Goal: Information Seeking & Learning: Learn about a topic

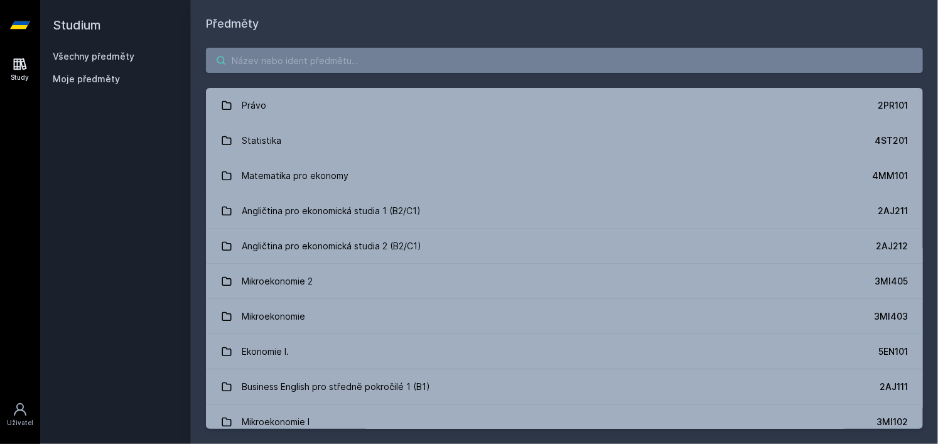
click at [315, 65] on input "search" at bounding box center [564, 60] width 717 height 25
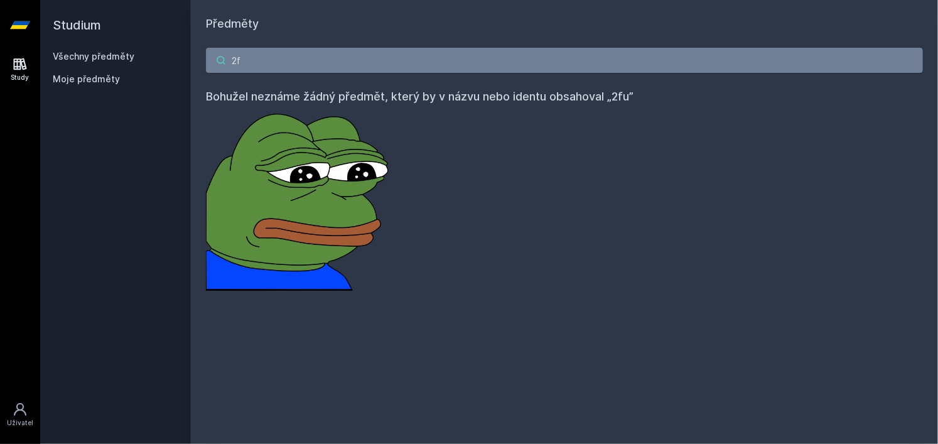
type input "2"
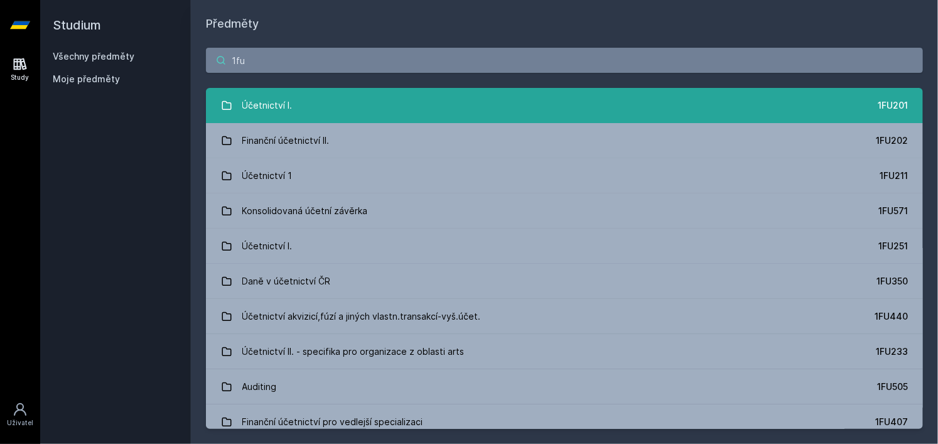
type input "1fu"
click at [328, 100] on link "Účetnictví I. 1FU201" at bounding box center [564, 105] width 717 height 35
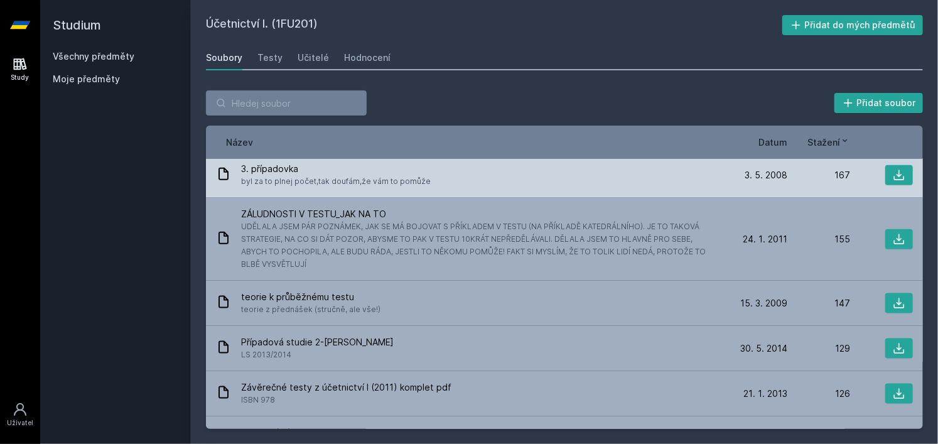
scroll to position [756, 0]
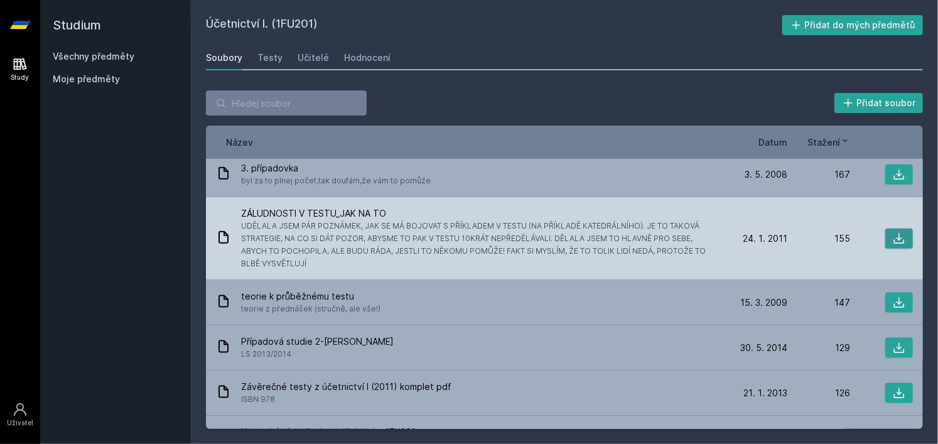
click at [901, 241] on button at bounding box center [900, 239] width 28 height 20
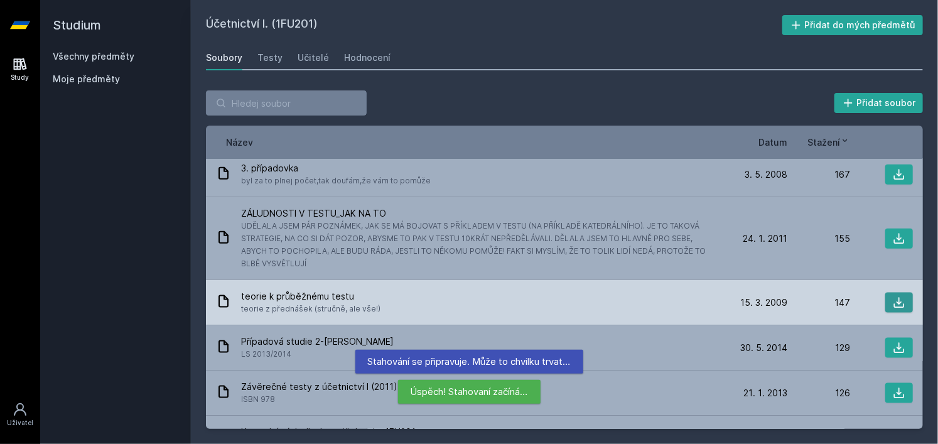
click at [893, 298] on icon at bounding box center [899, 302] width 13 height 13
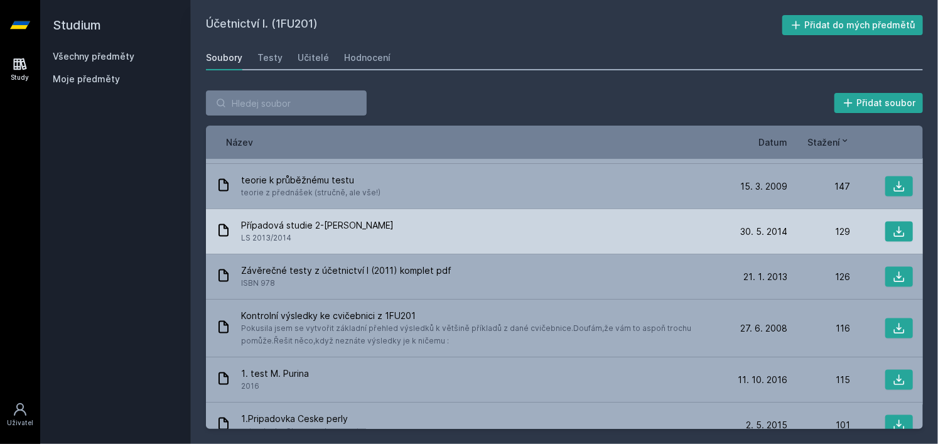
scroll to position [871, 0]
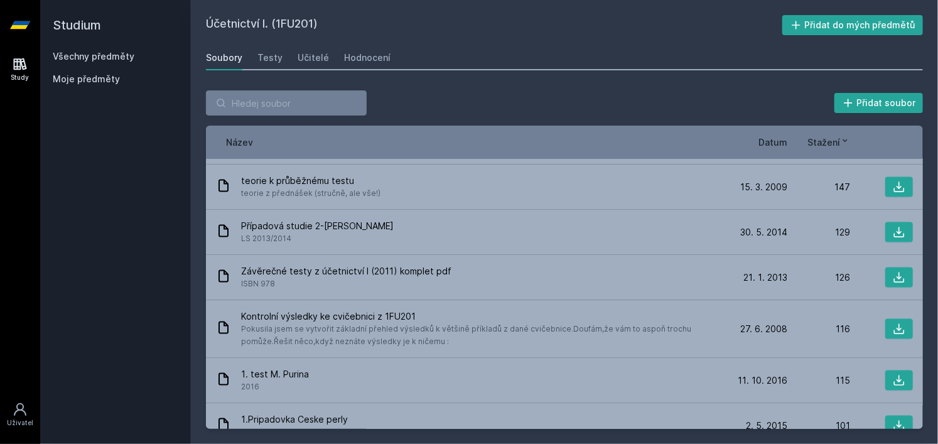
click at [780, 140] on span "Datum" at bounding box center [773, 142] width 29 height 13
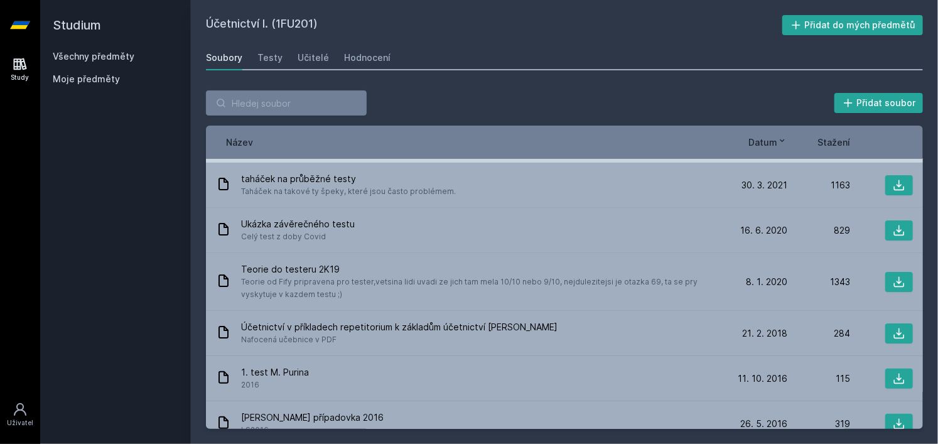
scroll to position [85, 0]
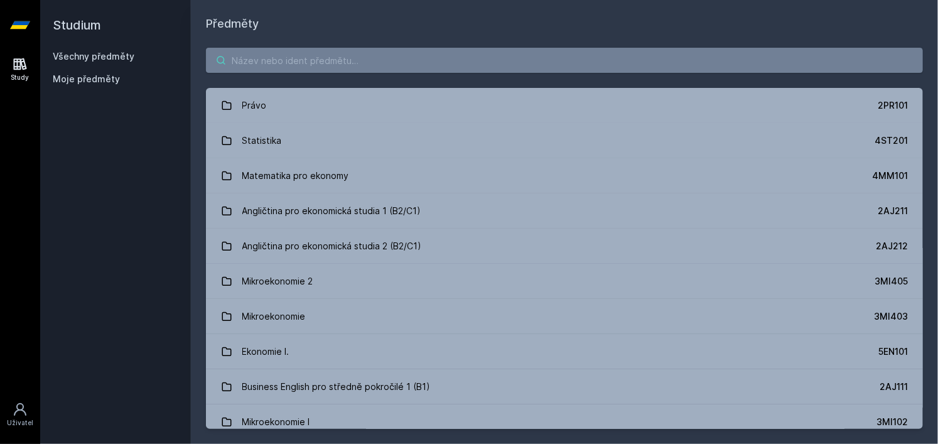
click at [317, 60] on input "search" at bounding box center [564, 60] width 717 height 25
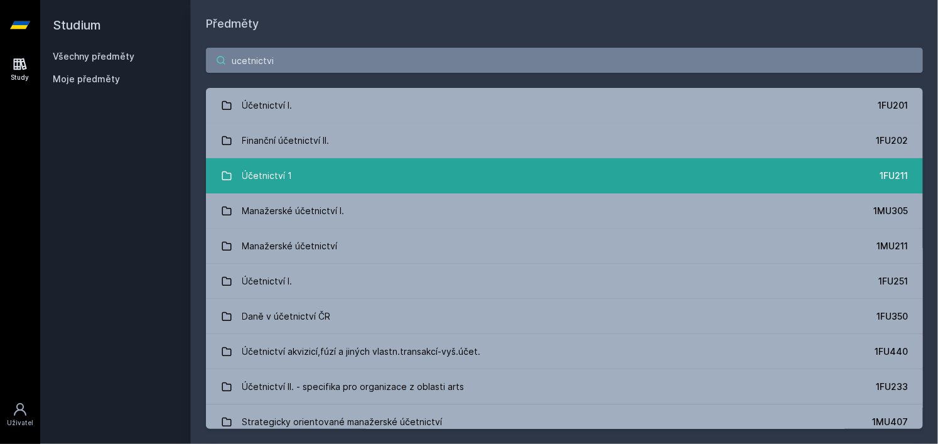
type input "ucetnictvi"
click at [295, 168] on link "Účetnictví 1 1FU211" at bounding box center [564, 175] width 717 height 35
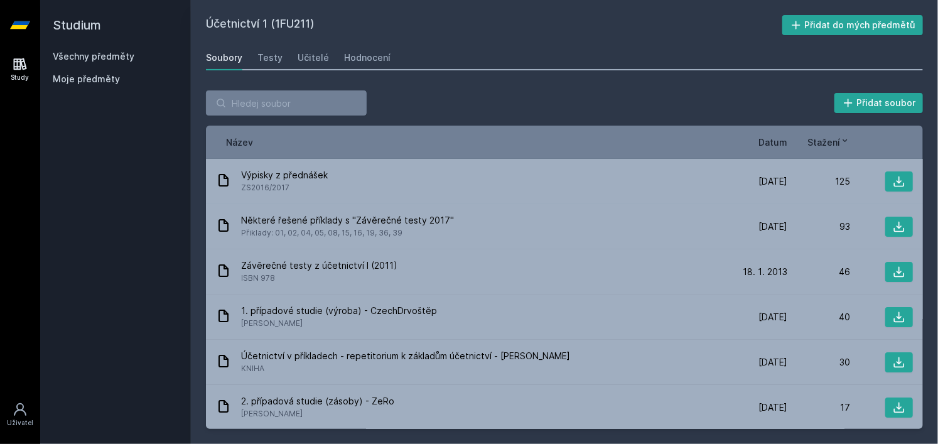
click at [783, 140] on span "Datum" at bounding box center [773, 142] width 29 height 13
